Goal: Transaction & Acquisition: Purchase product/service

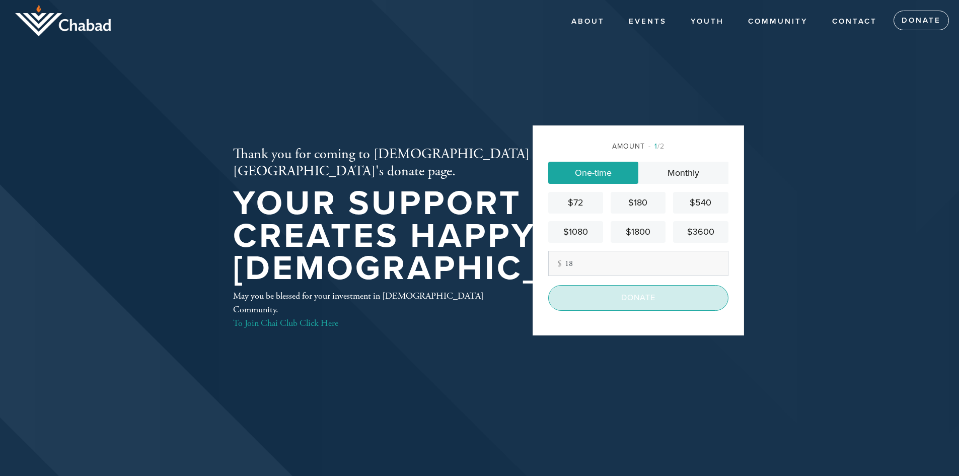
type input "18"
click at [590, 302] on input "Donate" at bounding box center [638, 297] width 180 height 25
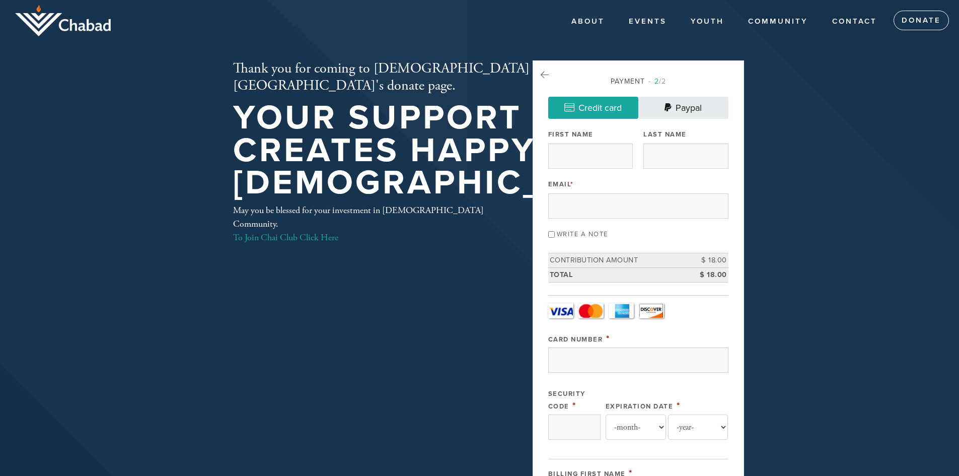
click at [684, 116] on link "Paypal" at bounding box center [683, 108] width 90 height 22
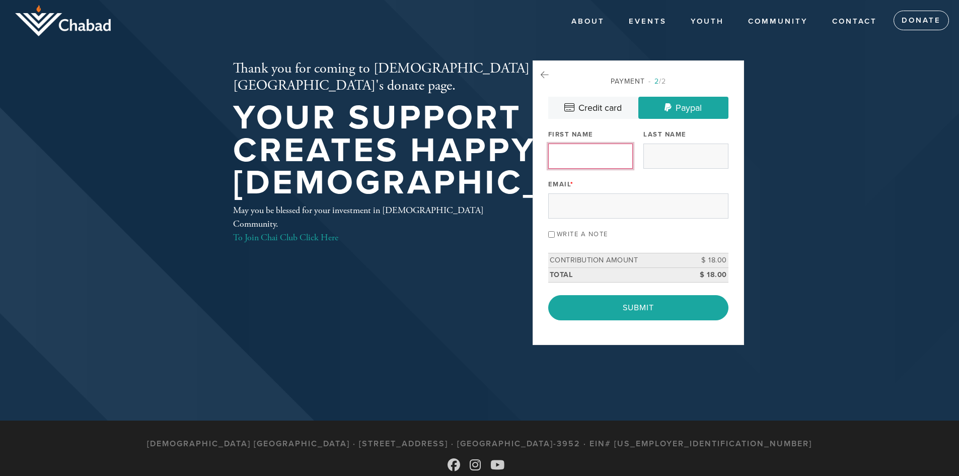
click at [614, 149] on input "First Name" at bounding box center [590, 155] width 85 height 25
type input "[PERSON_NAME]"
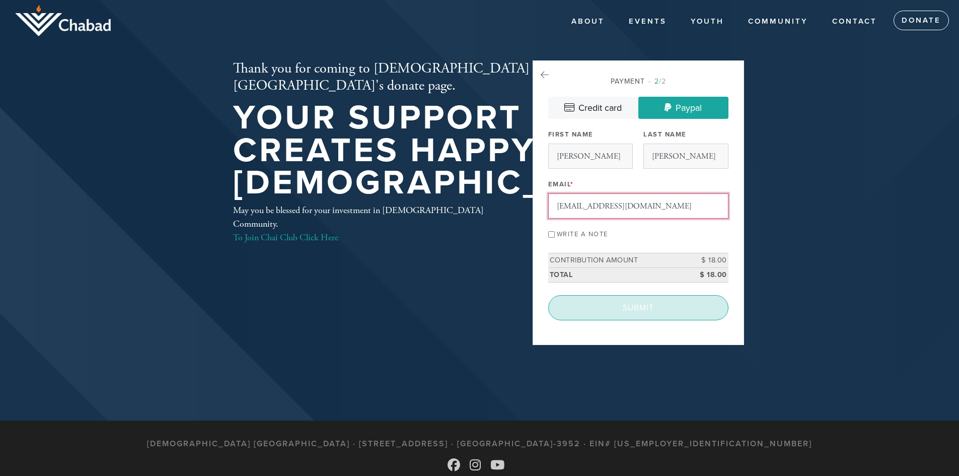
type input "[EMAIL_ADDRESS][DOMAIN_NAME]"
click at [640, 304] on input "Submit" at bounding box center [638, 307] width 180 height 25
